Goal: Transaction & Acquisition: Purchase product/service

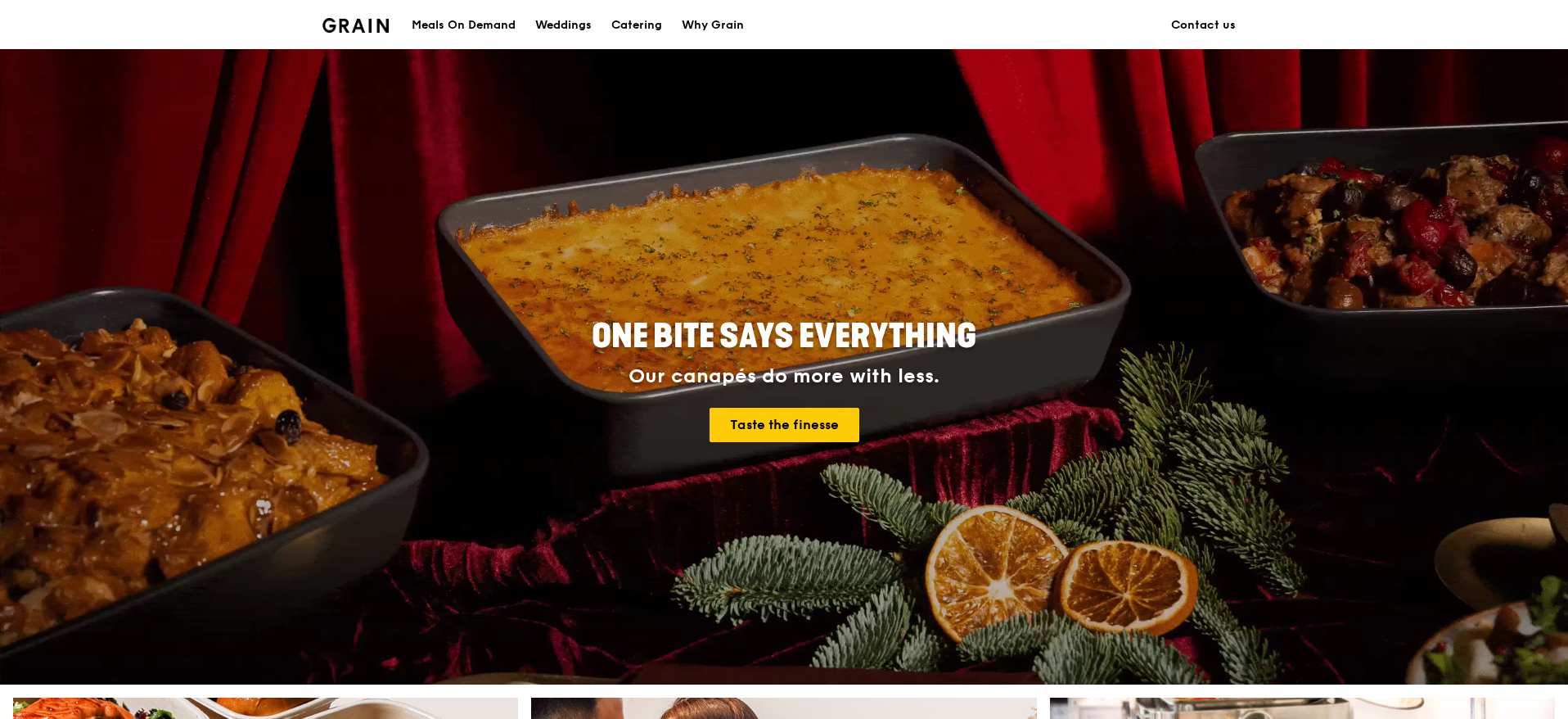
scroll to position [620, 0]
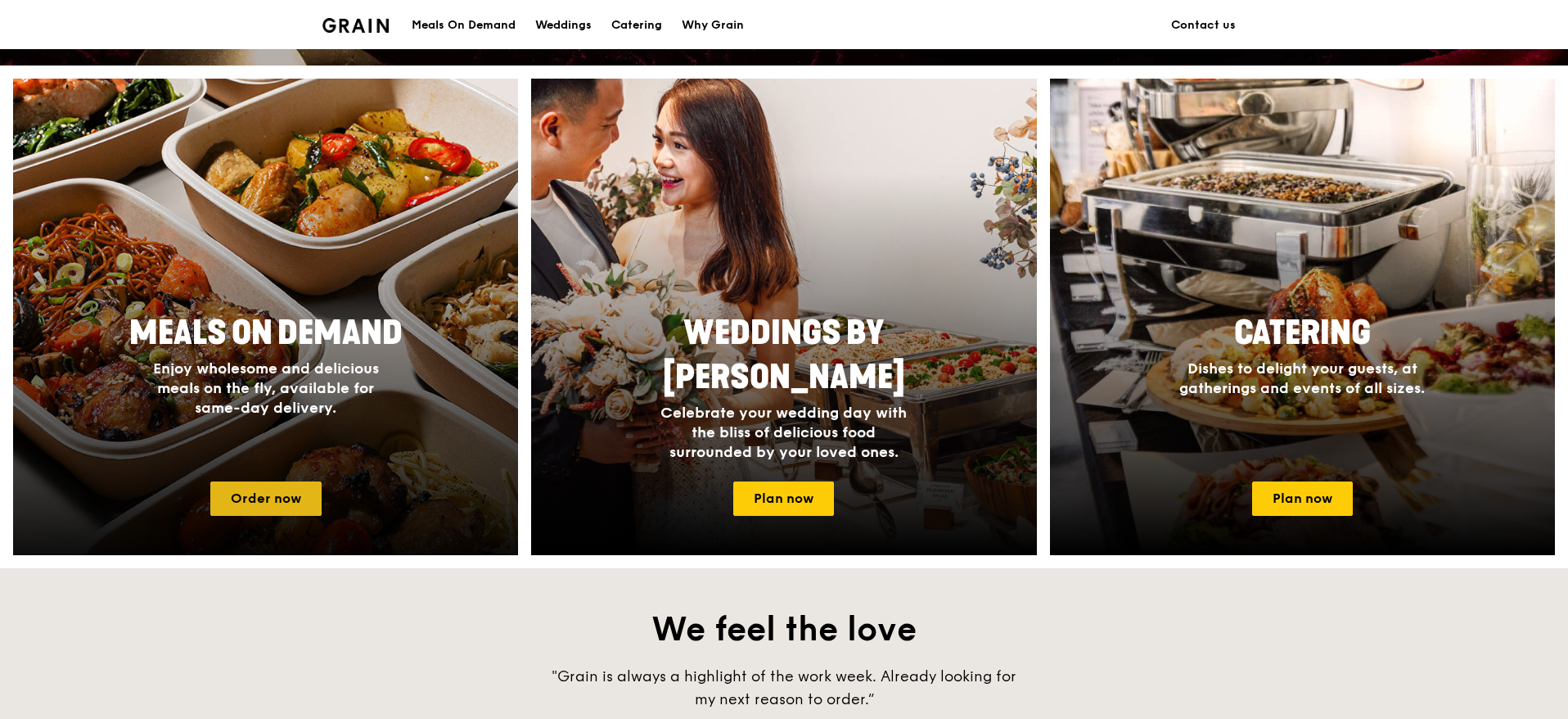
click at [298, 498] on link "Order now" at bounding box center [266, 498] width 111 height 34
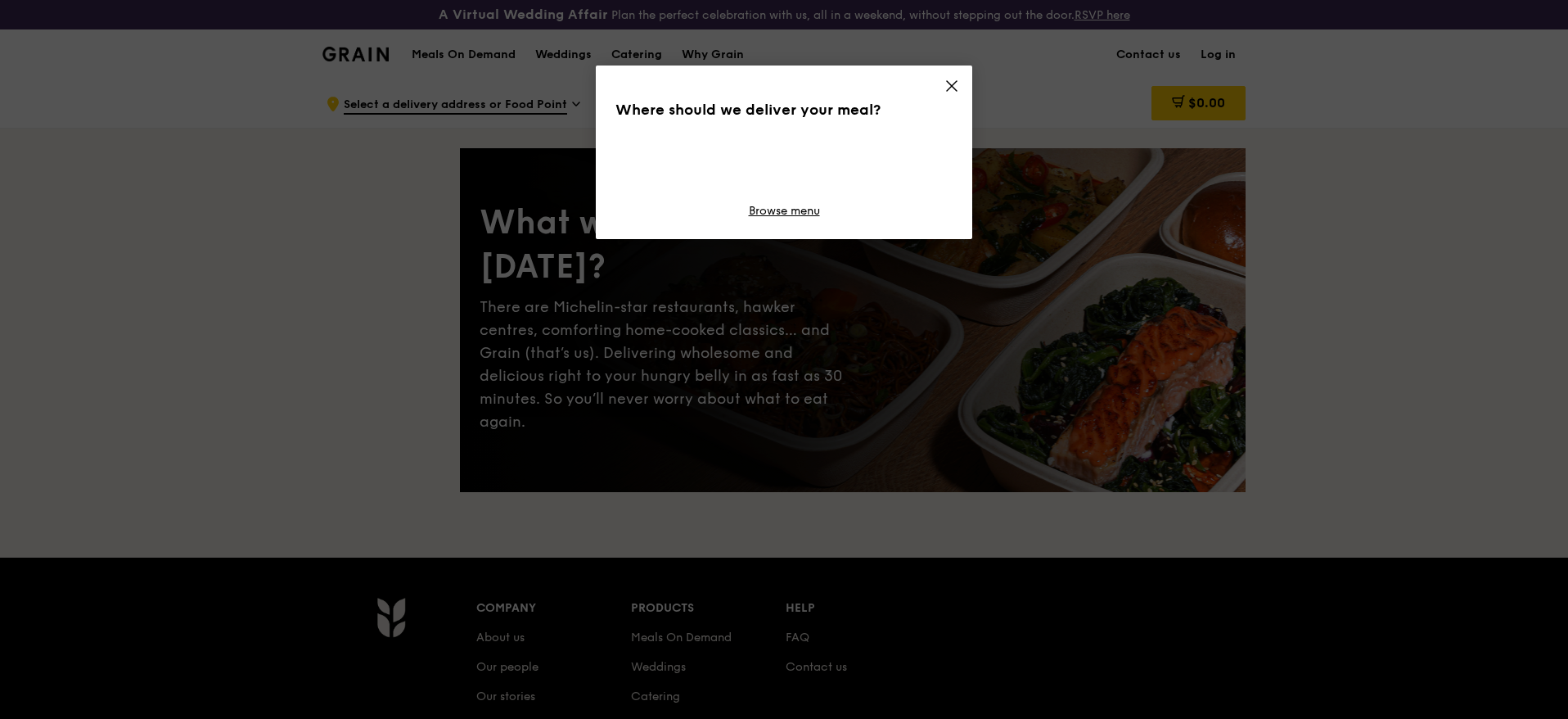
click at [1214, 52] on div "Where should we deliver your meal? Browse menu" at bounding box center [784, 360] width 1568 height 719
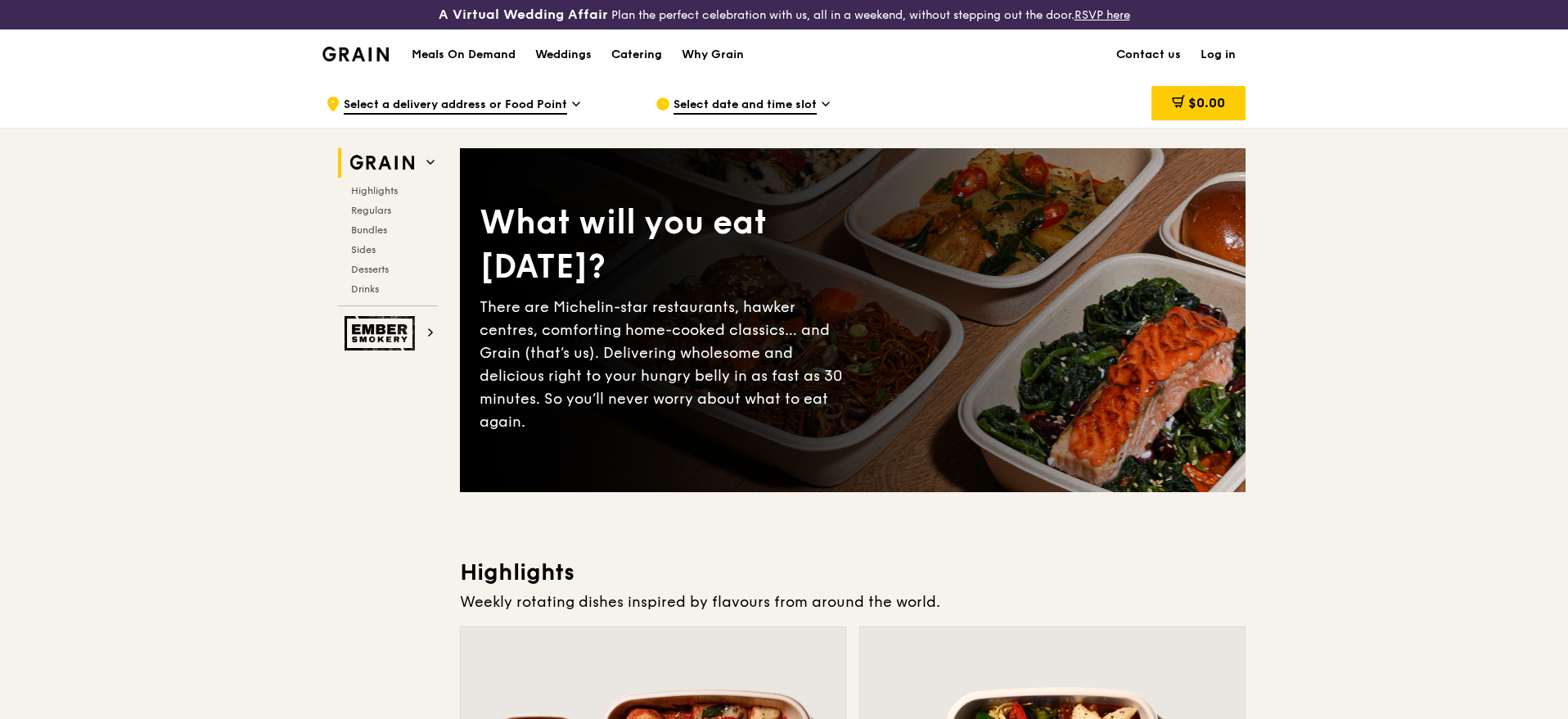
click at [1222, 41] on link "Log in" at bounding box center [1219, 55] width 55 height 49
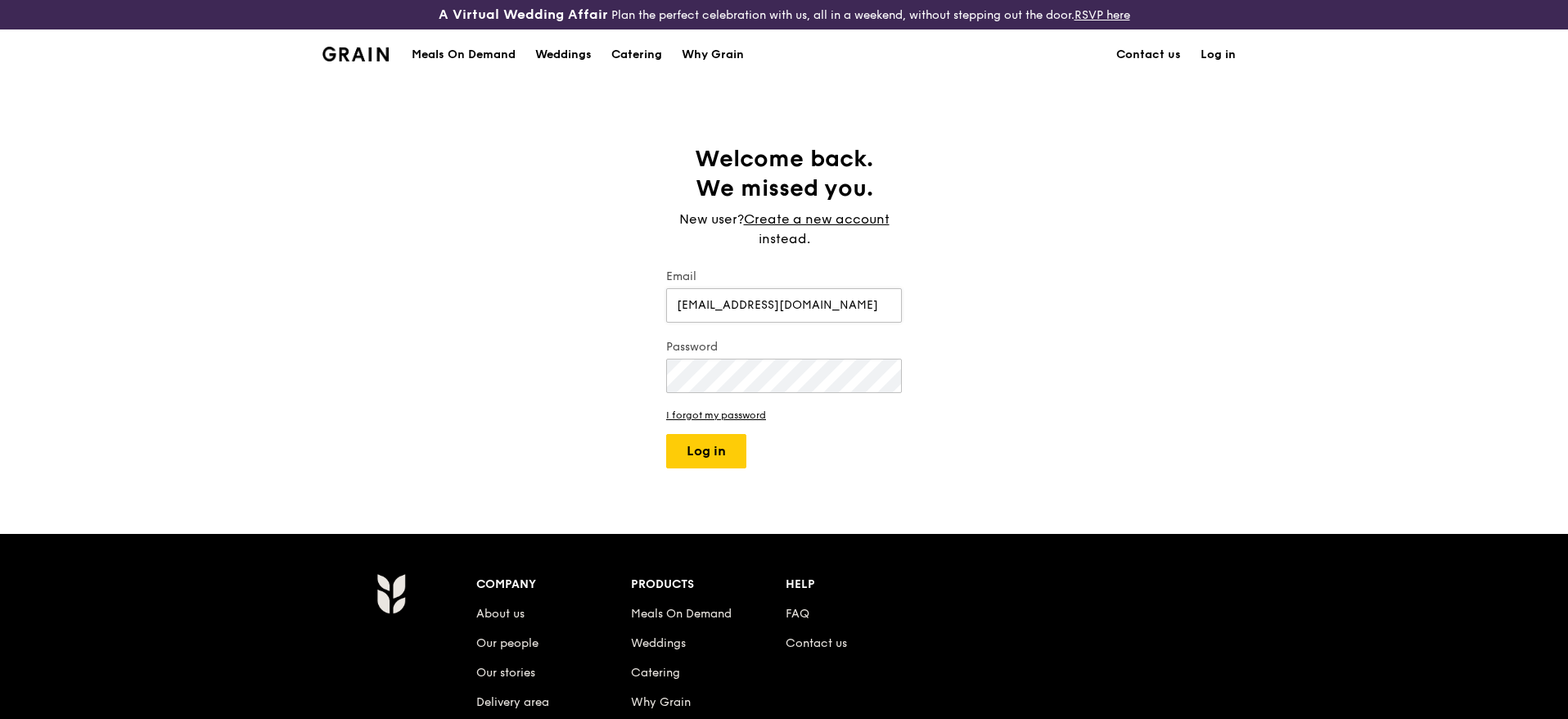
type input "[EMAIL_ADDRESS][DOMAIN_NAME]"
click at [666, 434] on button "Log in" at bounding box center [706, 451] width 80 height 34
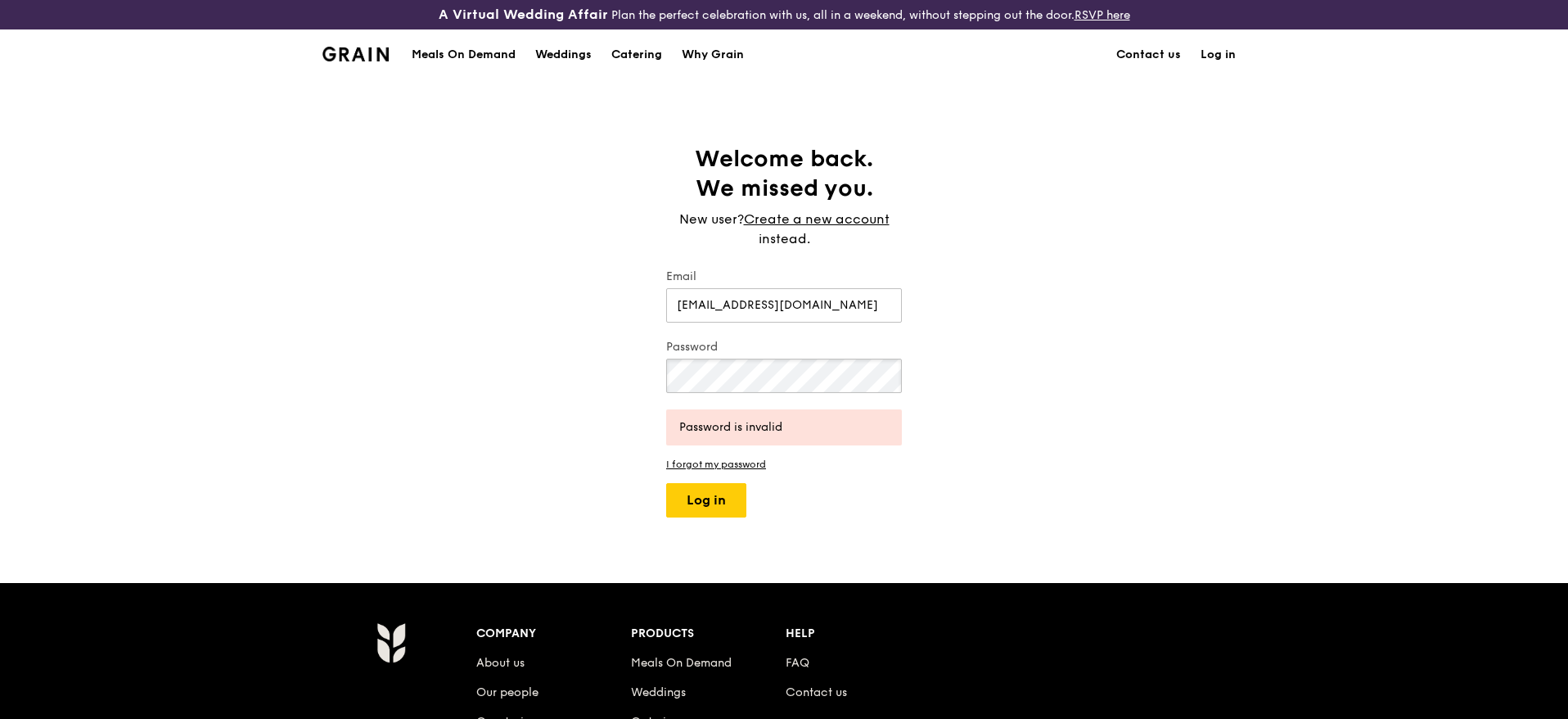
click at [666, 484] on button "Log in" at bounding box center [706, 500] width 80 height 34
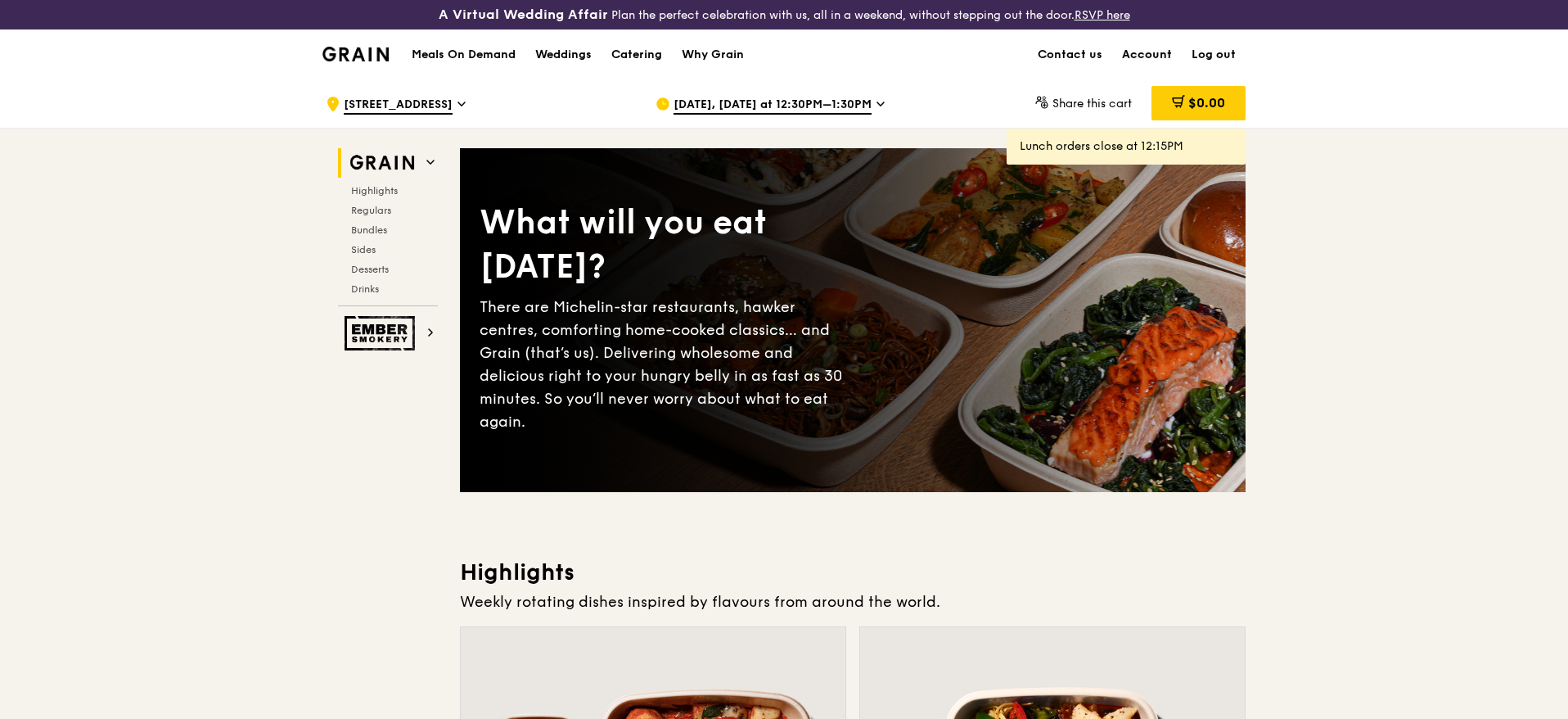
click at [1143, 56] on link "Account" at bounding box center [1147, 55] width 70 height 49
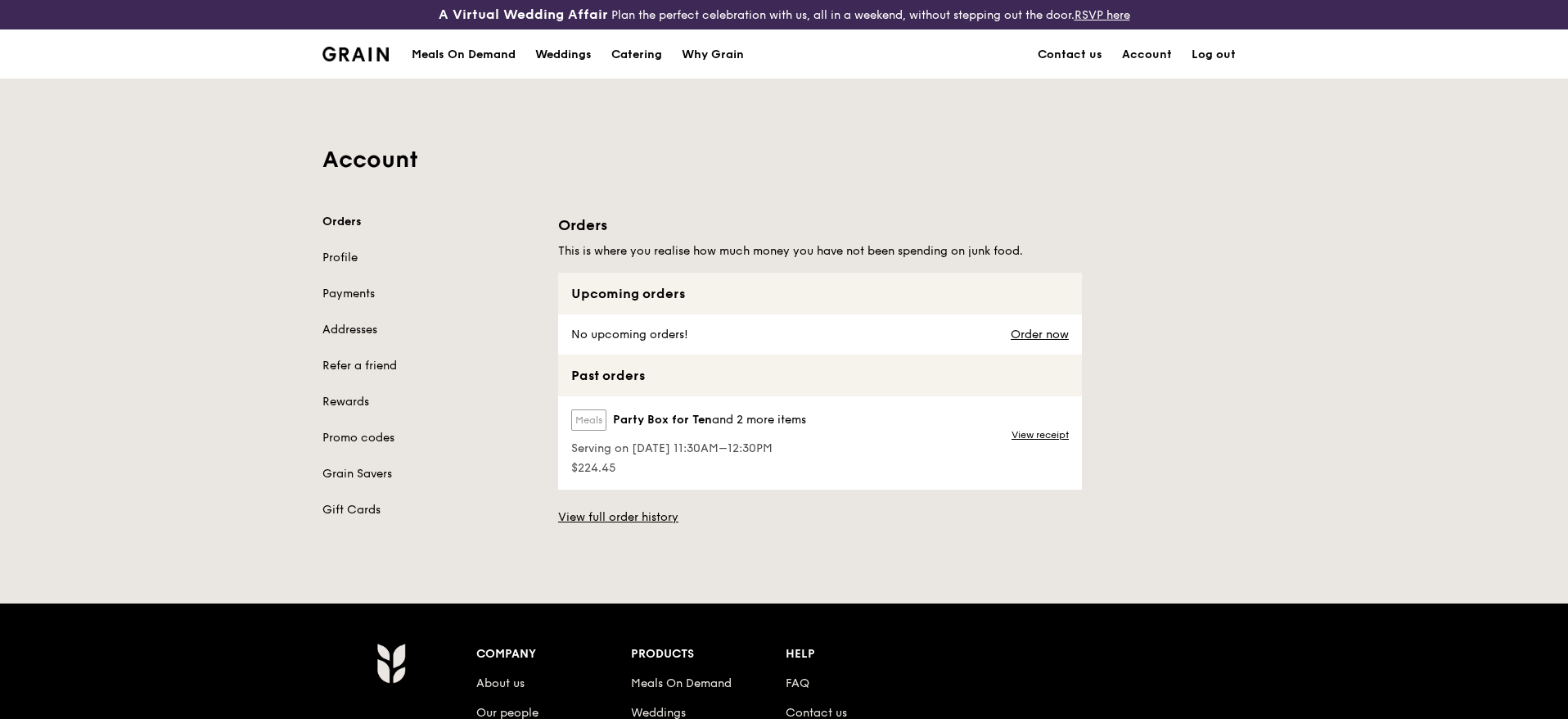
click at [1032, 426] on div "View receipt" at bounding box center [1041, 442] width 80 height 94
click at [1032, 433] on link "View receipt" at bounding box center [1040, 434] width 57 height 13
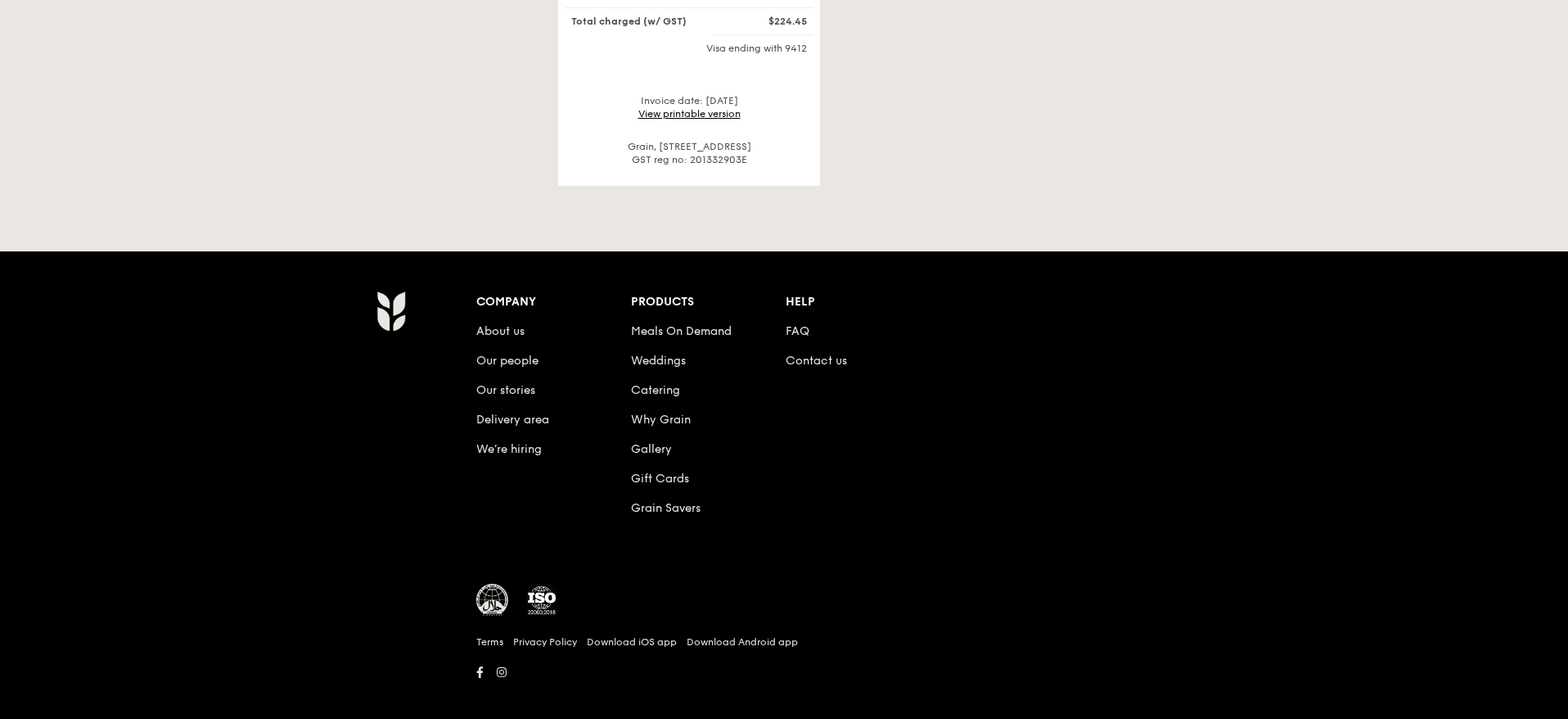
scroll to position [716, 0]
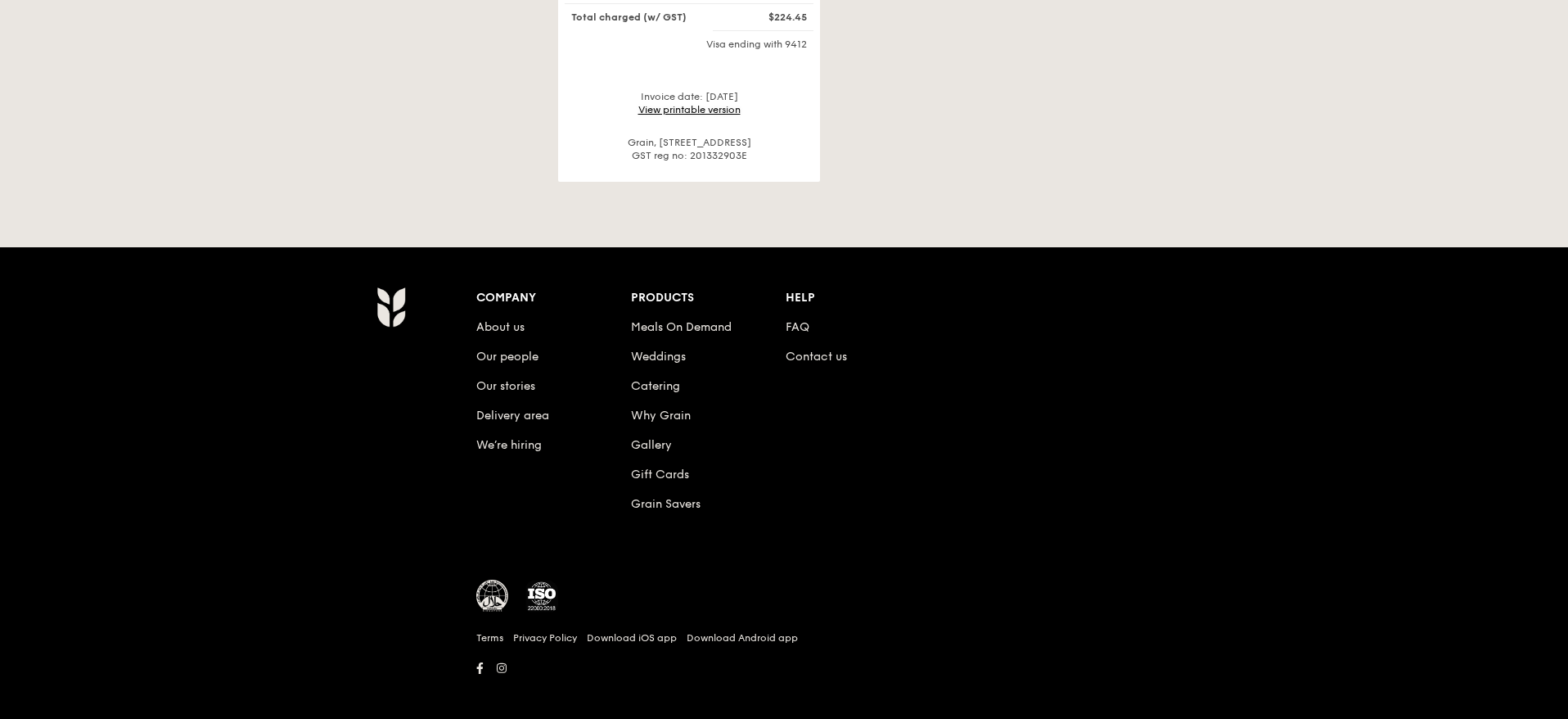
click at [721, 104] on link "View printable version" at bounding box center [690, 110] width 102 height 12
